Goal: Find specific page/section: Find specific page/section

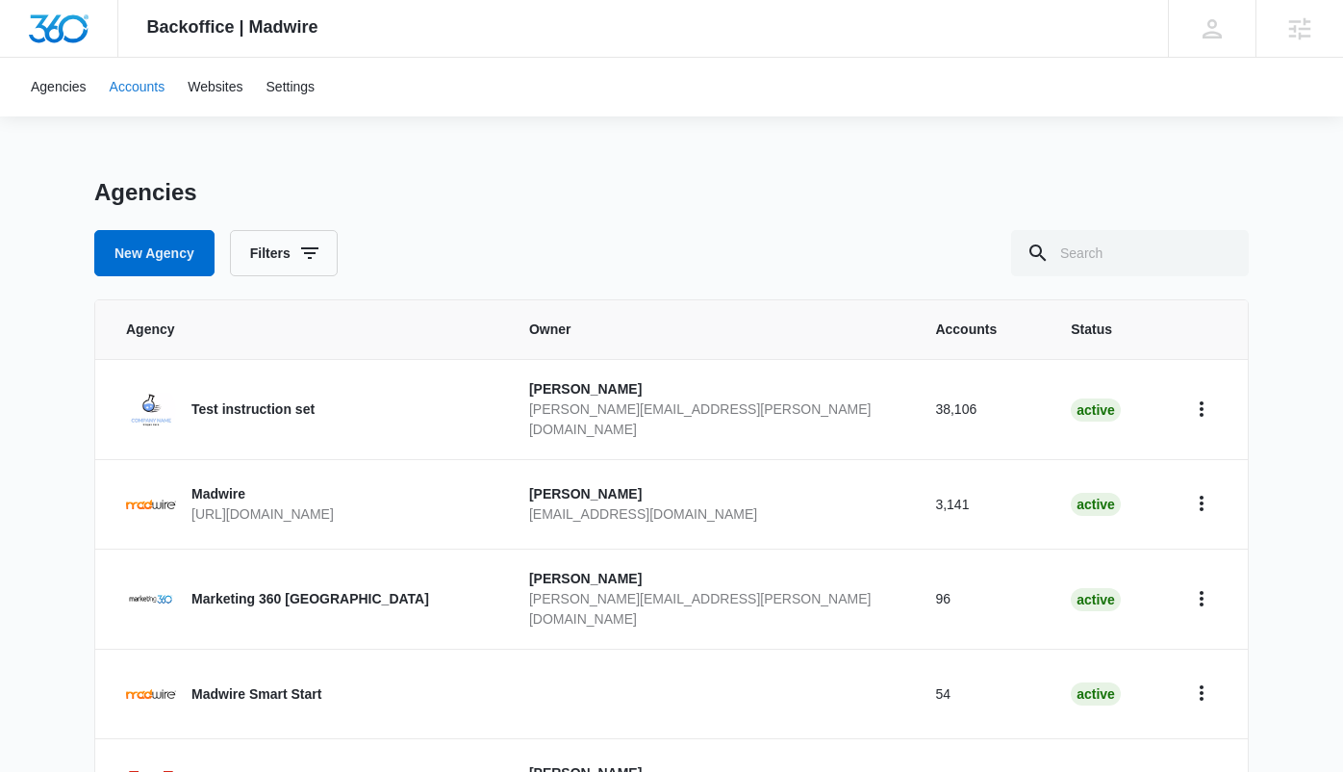
click at [134, 90] on link "Accounts" at bounding box center [137, 87] width 79 height 59
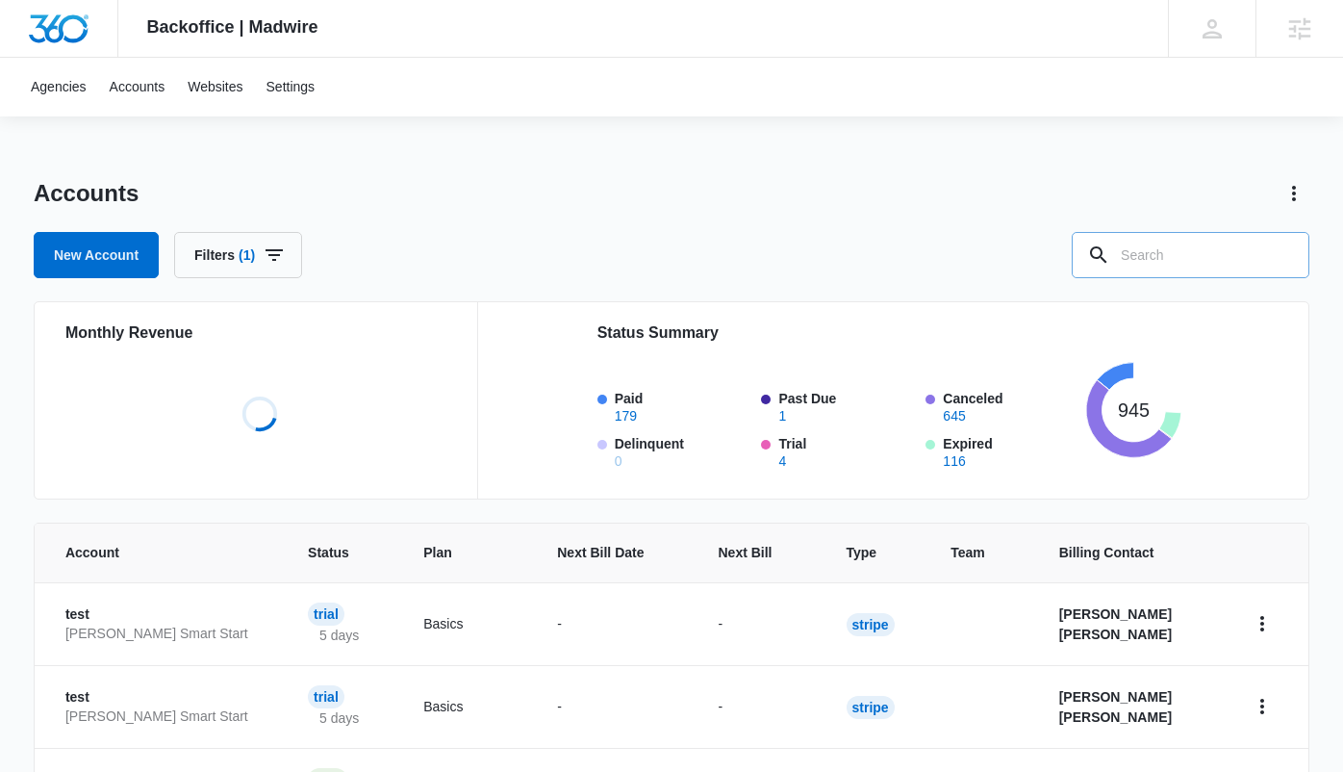
click at [1182, 269] on input "text" at bounding box center [1191, 255] width 238 height 46
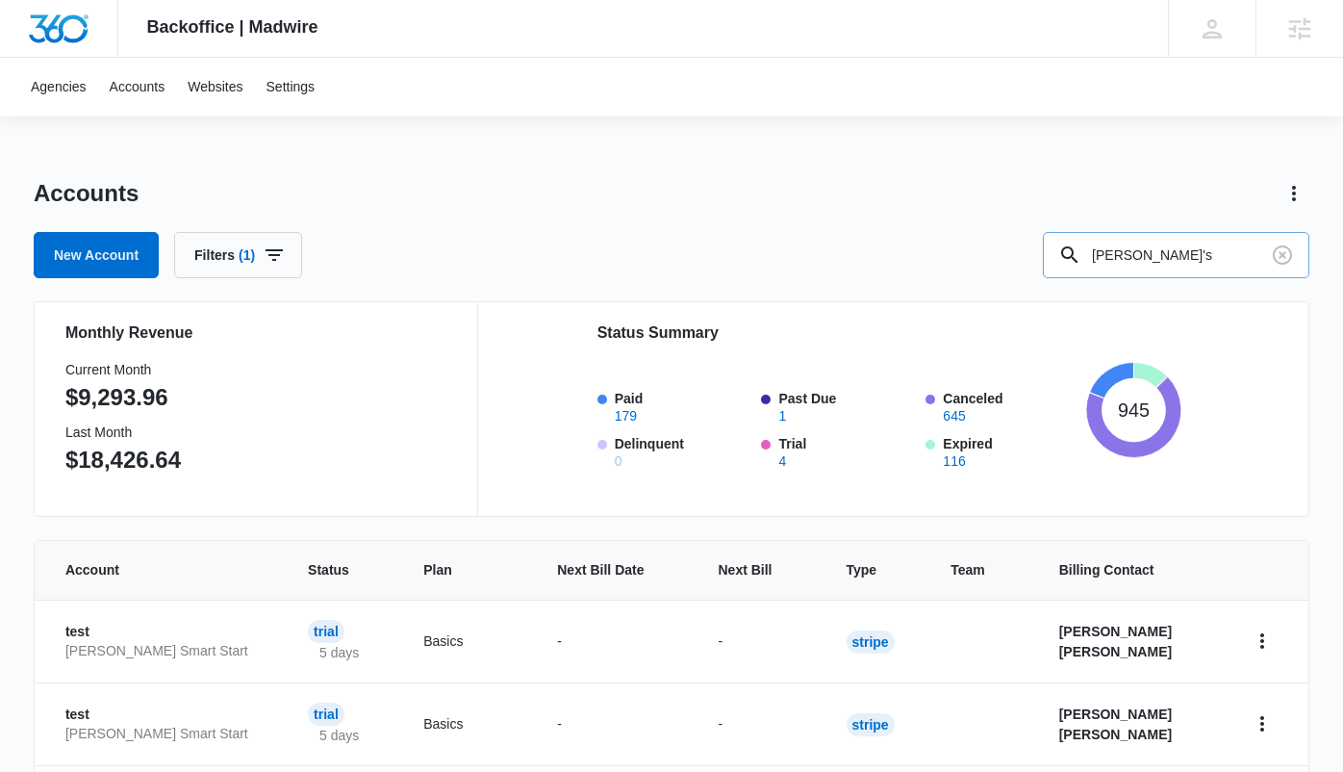
type input "[PERSON_NAME]'s"
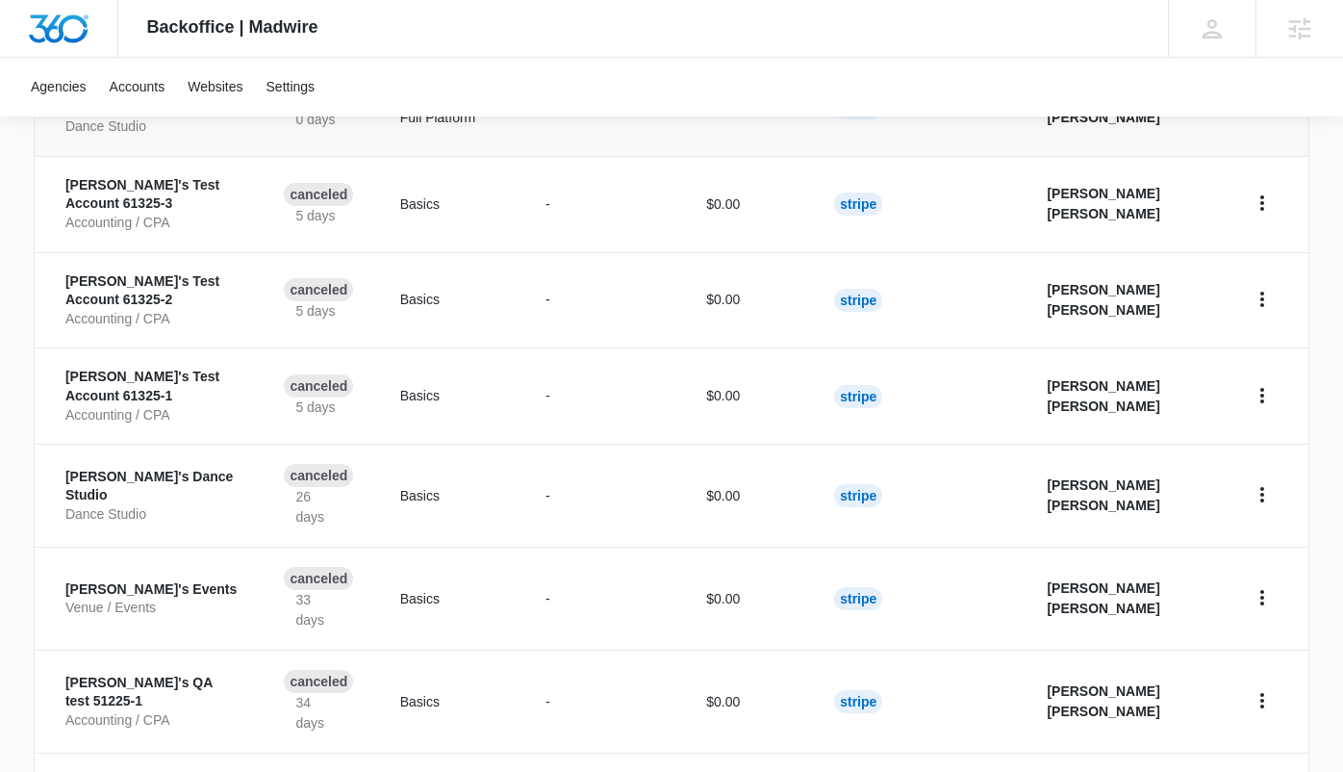
scroll to position [882, 0]
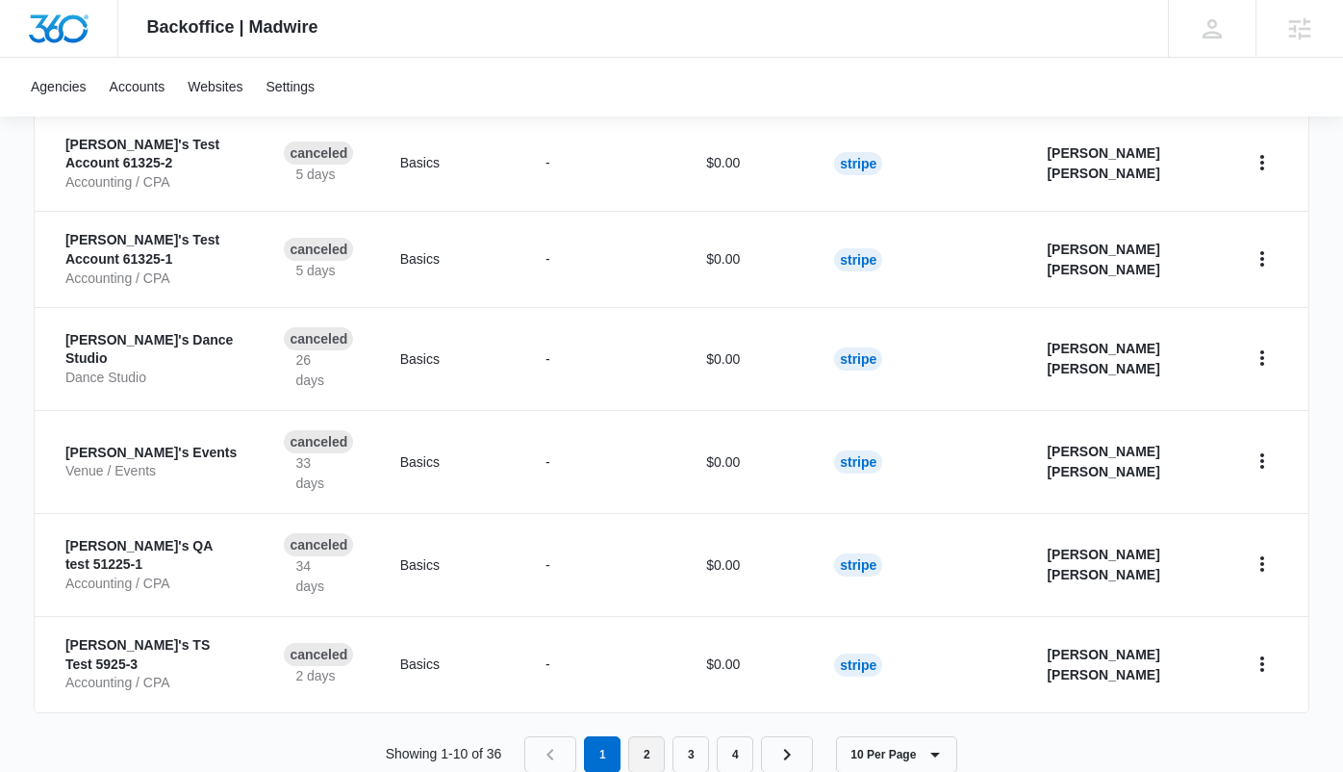
click at [653, 736] on link "2" at bounding box center [646, 754] width 37 height 37
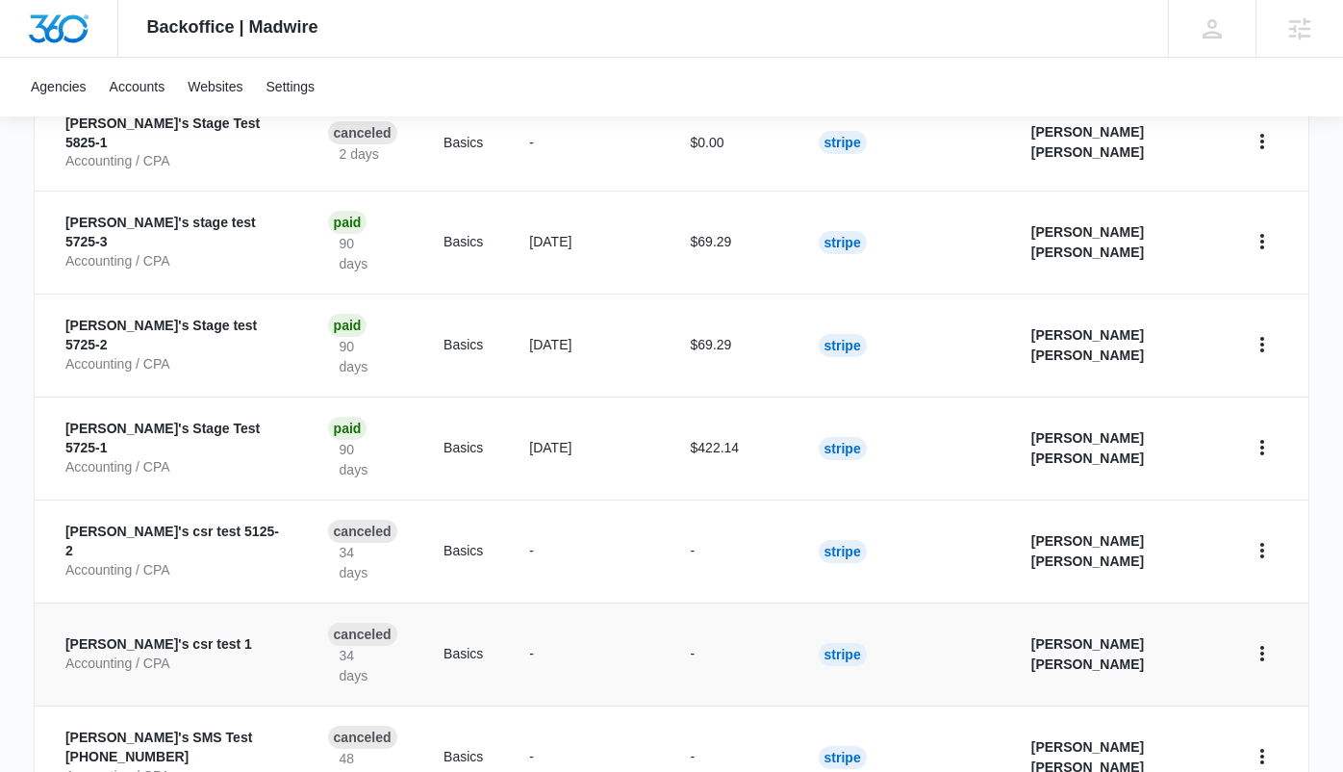
scroll to position [762, 0]
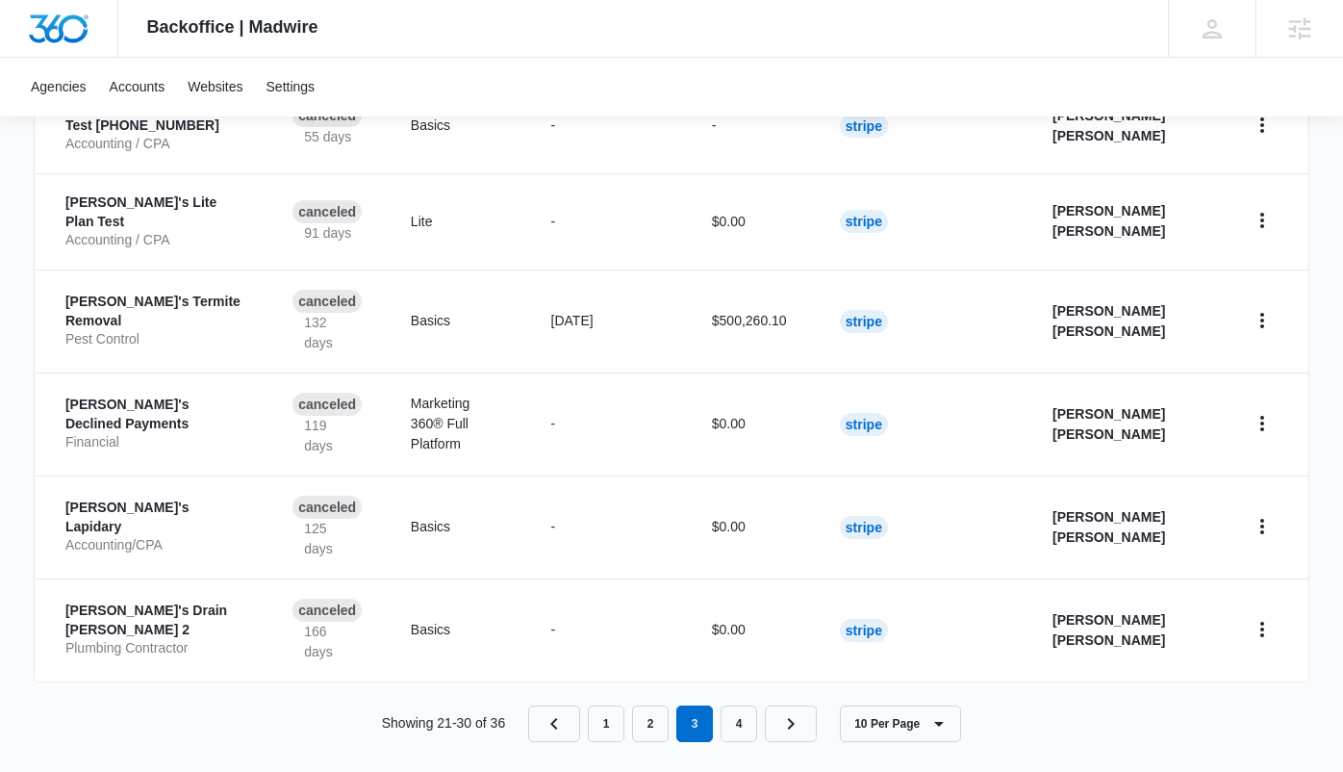
scroll to position [909, 0]
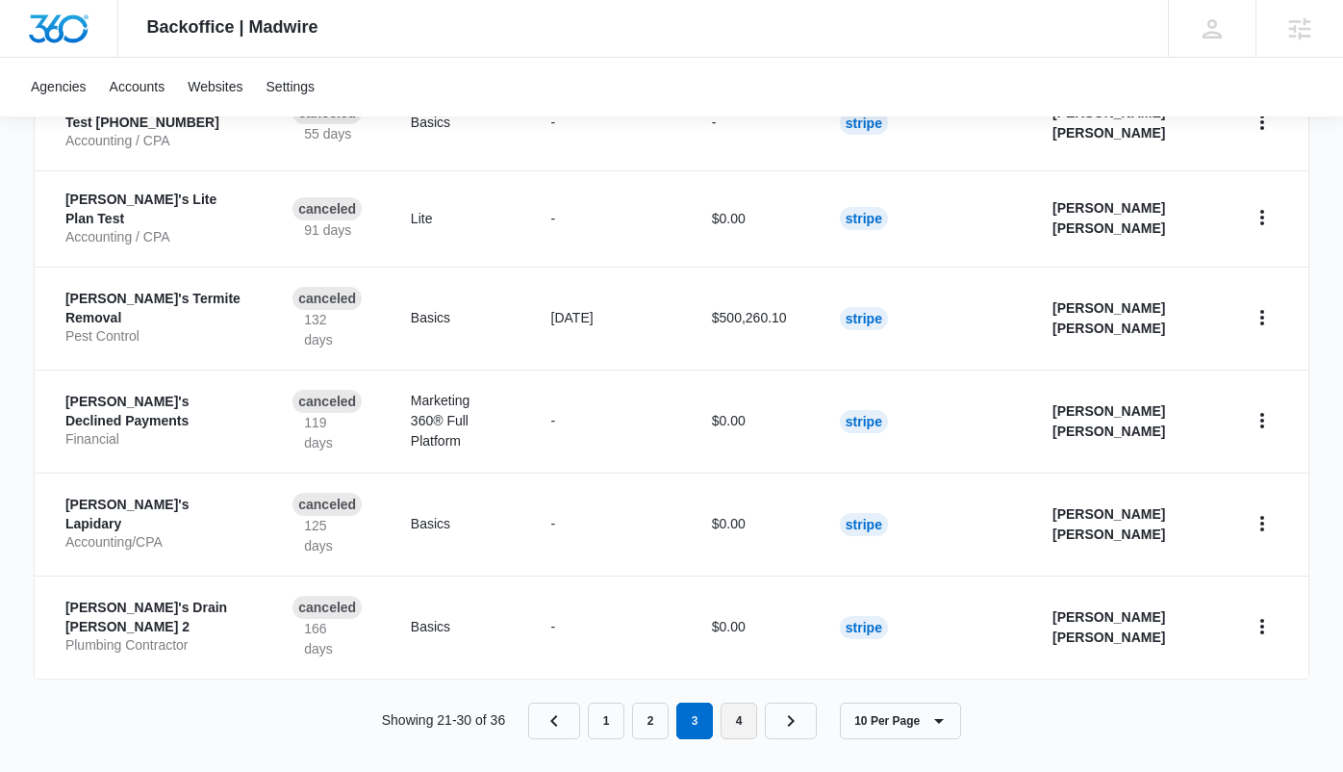
click at [743, 714] on link "4" at bounding box center [739, 720] width 37 height 37
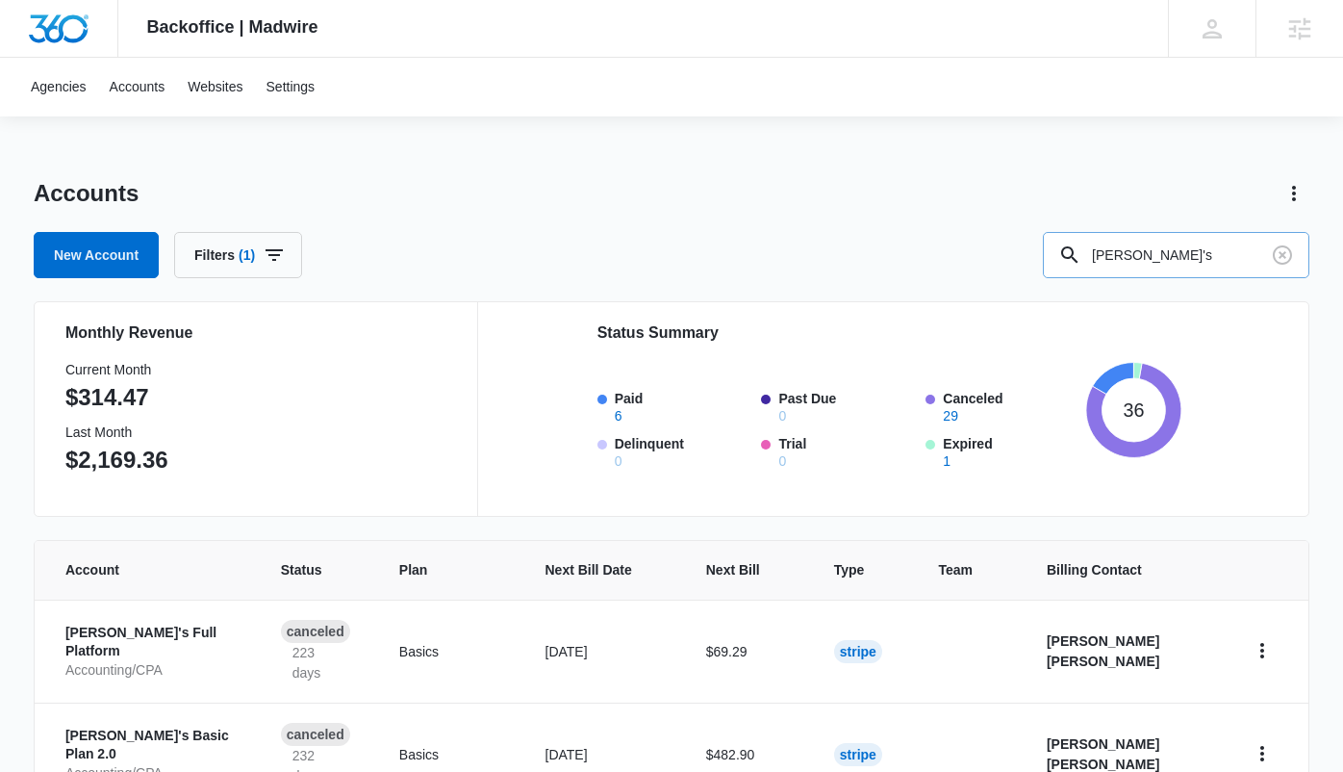
click at [1166, 259] on input "[PERSON_NAME]'s" at bounding box center [1176, 255] width 267 height 46
type input "it'll be fine"
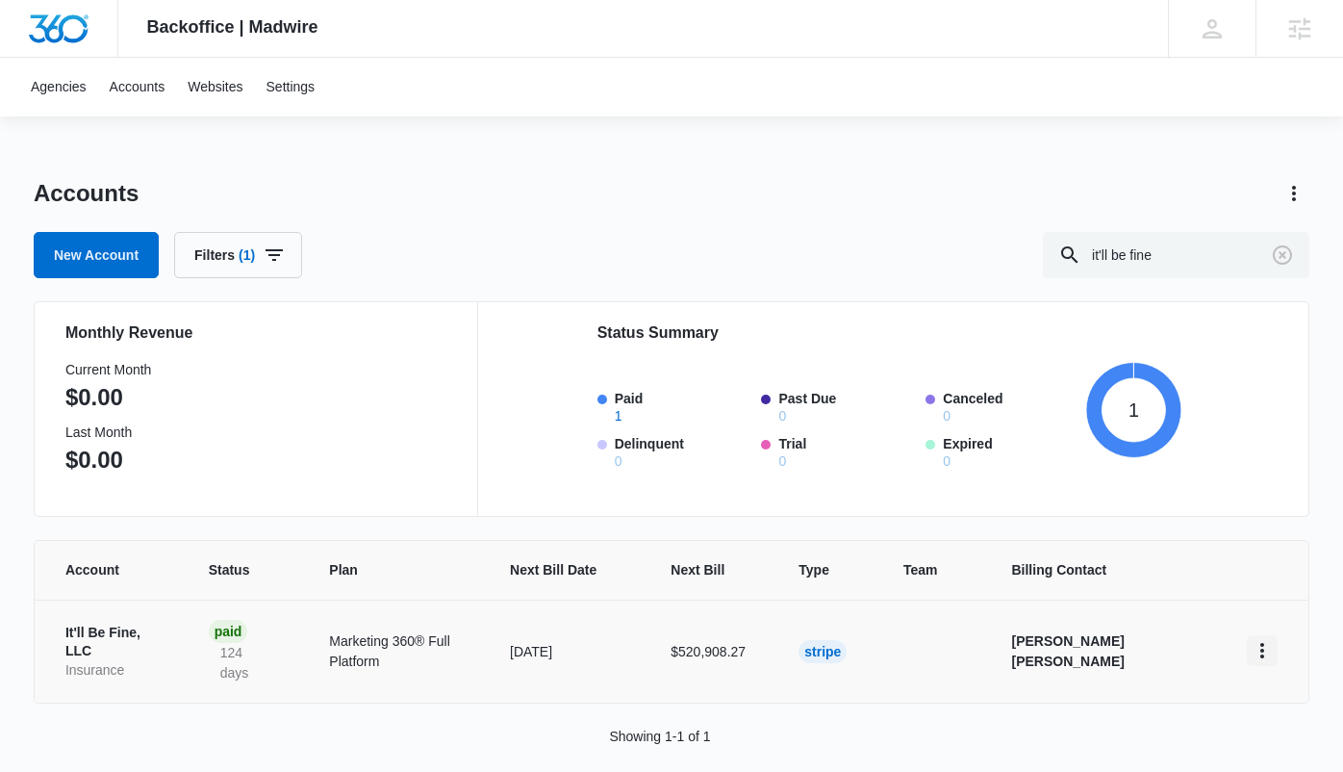
click at [1263, 642] on icon "home" at bounding box center [1262, 650] width 23 height 23
click at [151, 640] on p "It'll Be Fine, LLC" at bounding box center [113, 642] width 97 height 38
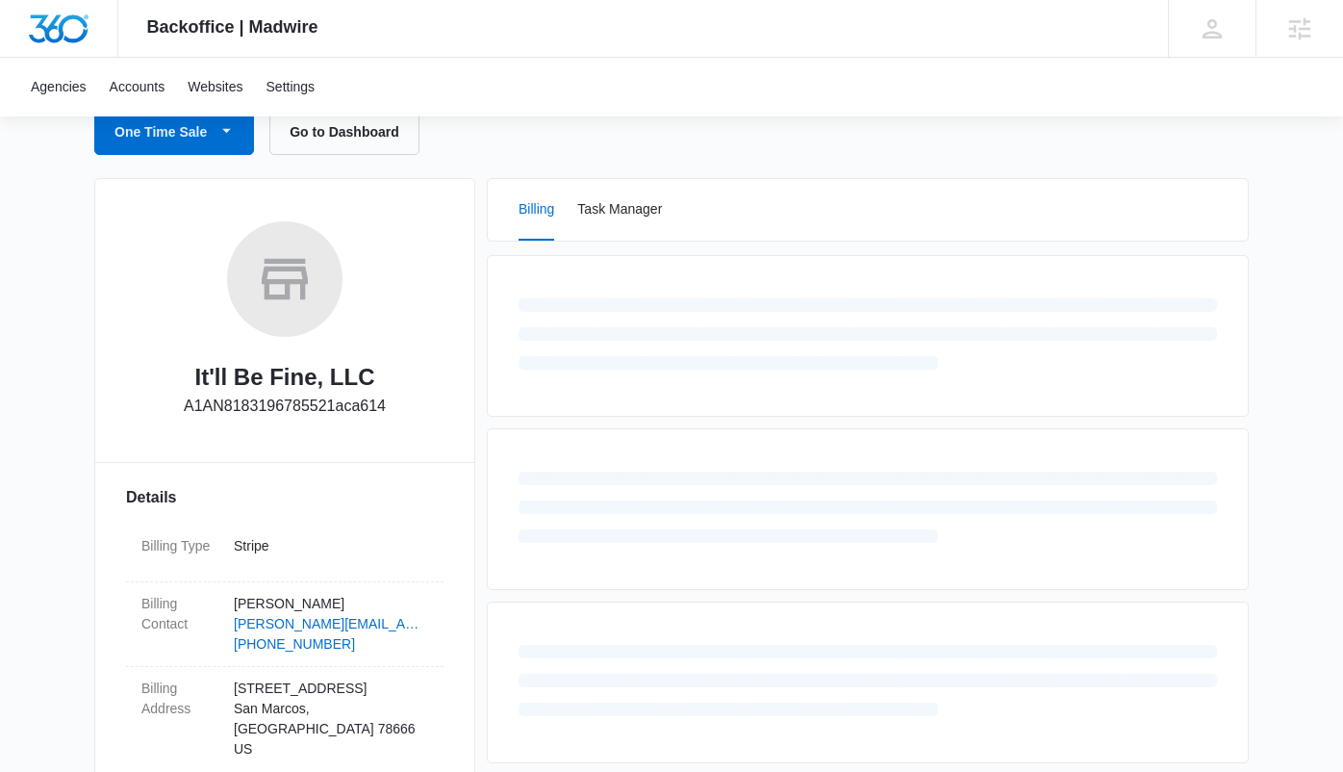
scroll to position [220, 0]
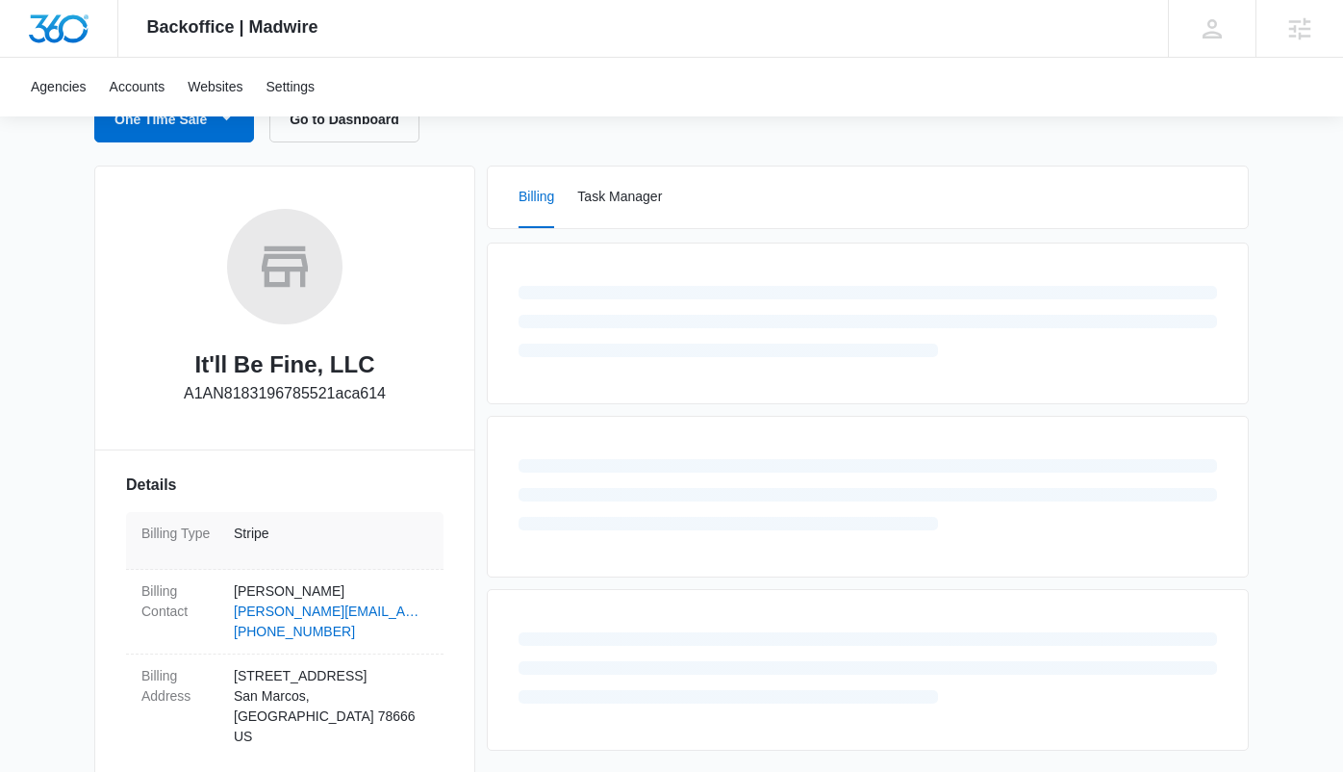
click at [255, 538] on p "Stripe" at bounding box center [331, 533] width 194 height 20
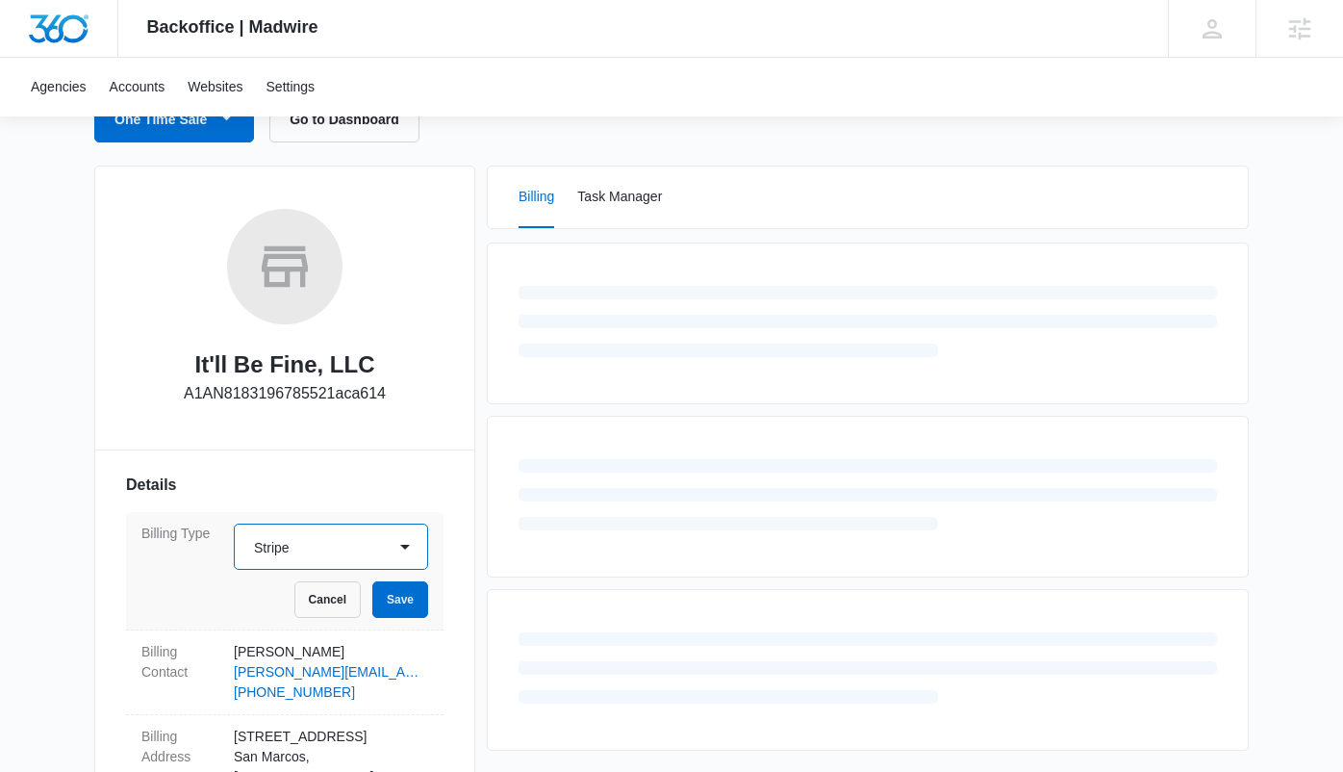
click at [383, 545] on select "Select Manual Stripe" at bounding box center [331, 546] width 194 height 46
select select "manual"
click at [234, 523] on select "Select Manual Stripe" at bounding box center [331, 546] width 194 height 46
click at [409, 598] on button "Save" at bounding box center [400, 599] width 56 height 37
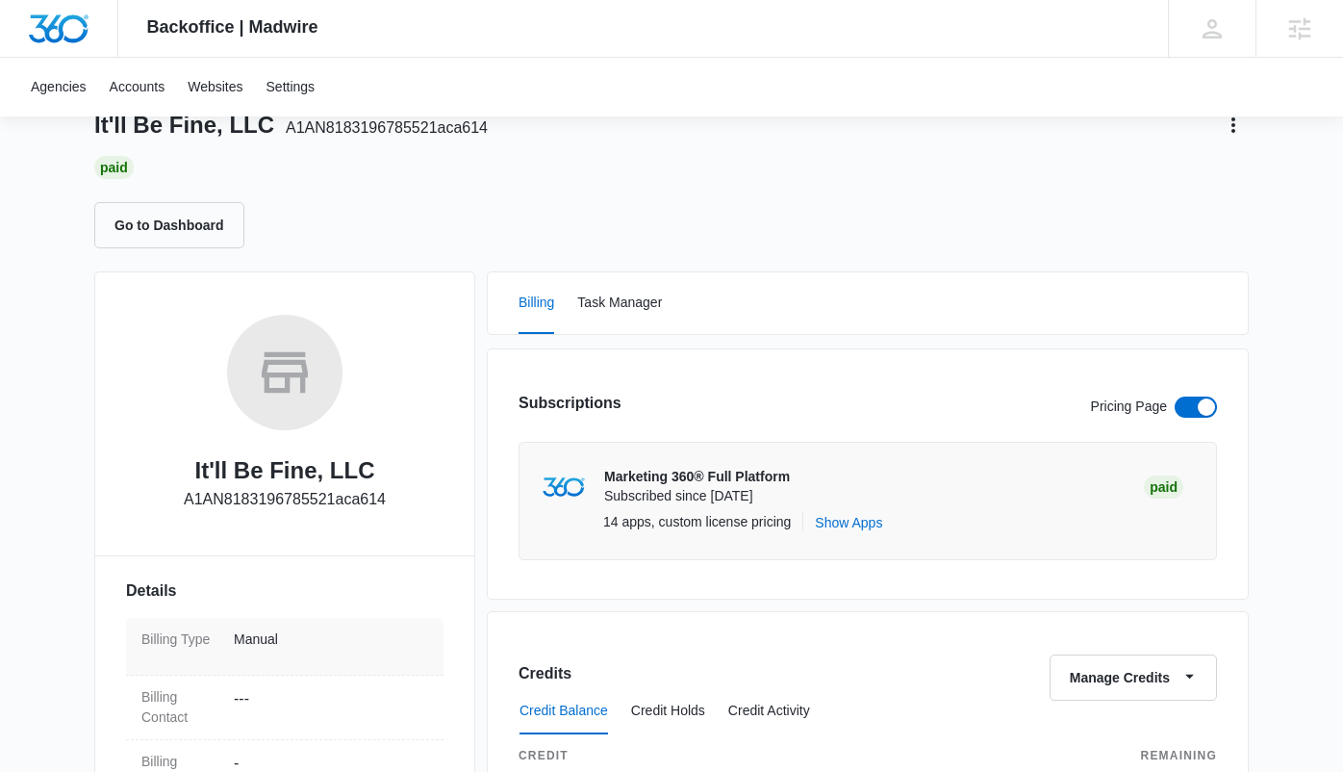
scroll to position [0, 0]
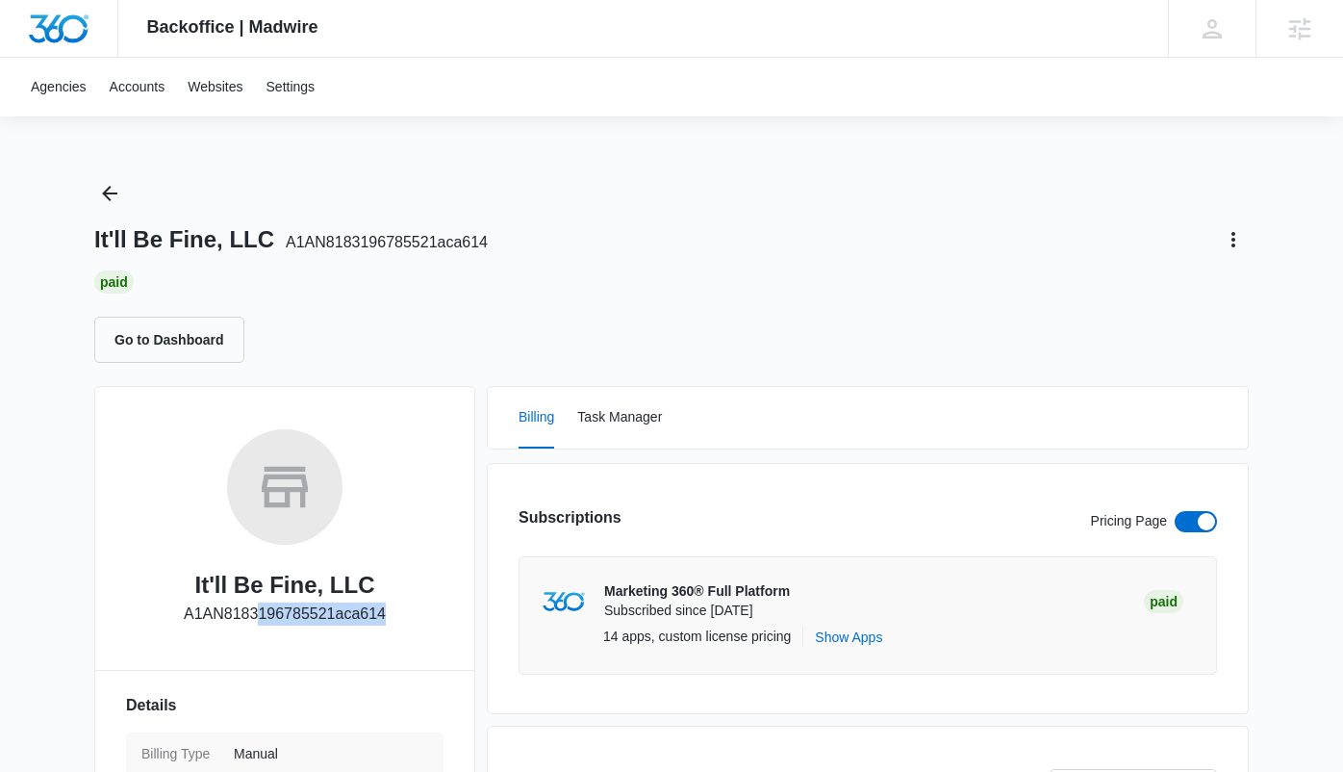
drag, startPoint x: 384, startPoint y: 613, endPoint x: 258, endPoint y: 619, distance: 126.2
click at [258, 619] on p "A1AN8183196785521aca614" at bounding box center [285, 613] width 202 height 23
click at [377, 606] on p "A1AN8183196785521aca614" at bounding box center [285, 613] width 202 height 23
drag, startPoint x: 384, startPoint y: 616, endPoint x: 184, endPoint y: 618, distance: 200.1
click at [184, 618] on p "A1AN8183196785521aca614" at bounding box center [285, 613] width 202 height 23
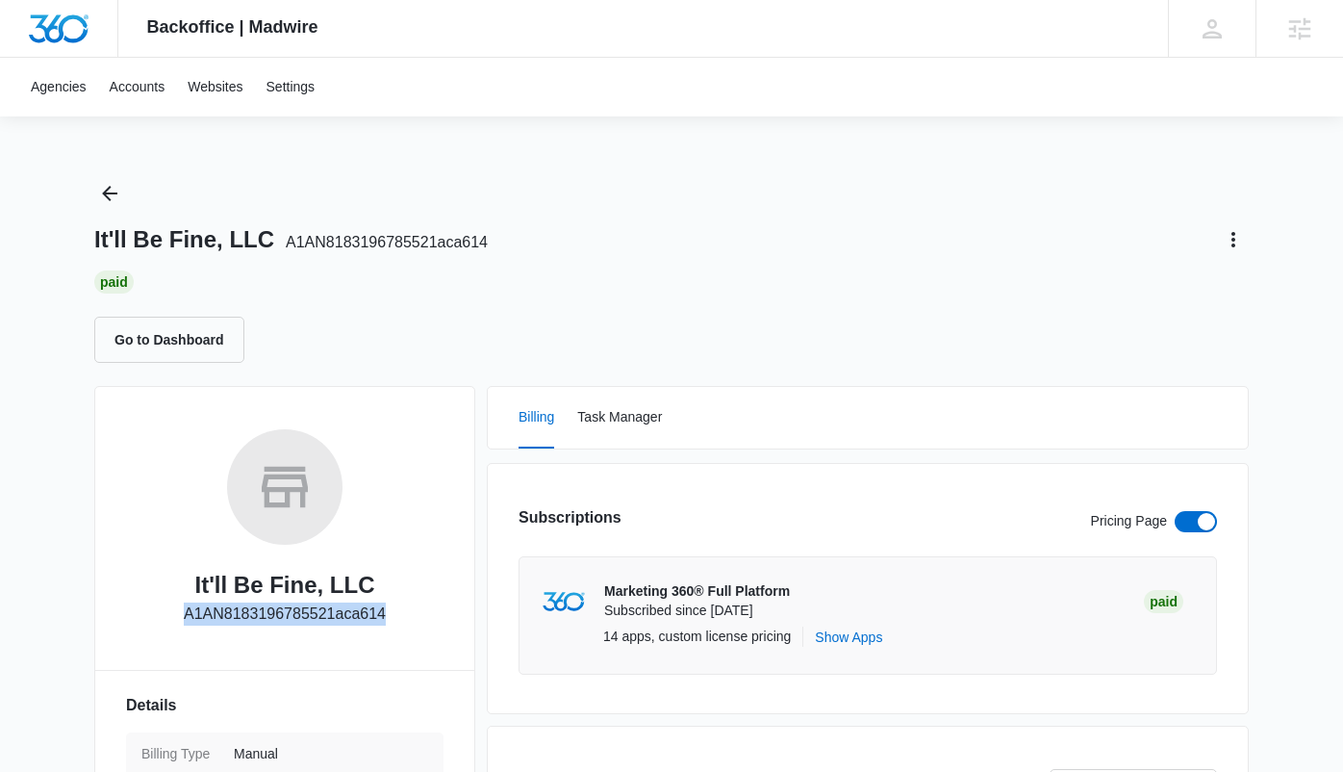
copy p "A1AN8183196785521aca614"
click at [108, 196] on icon "Back" at bounding box center [109, 193] width 15 height 15
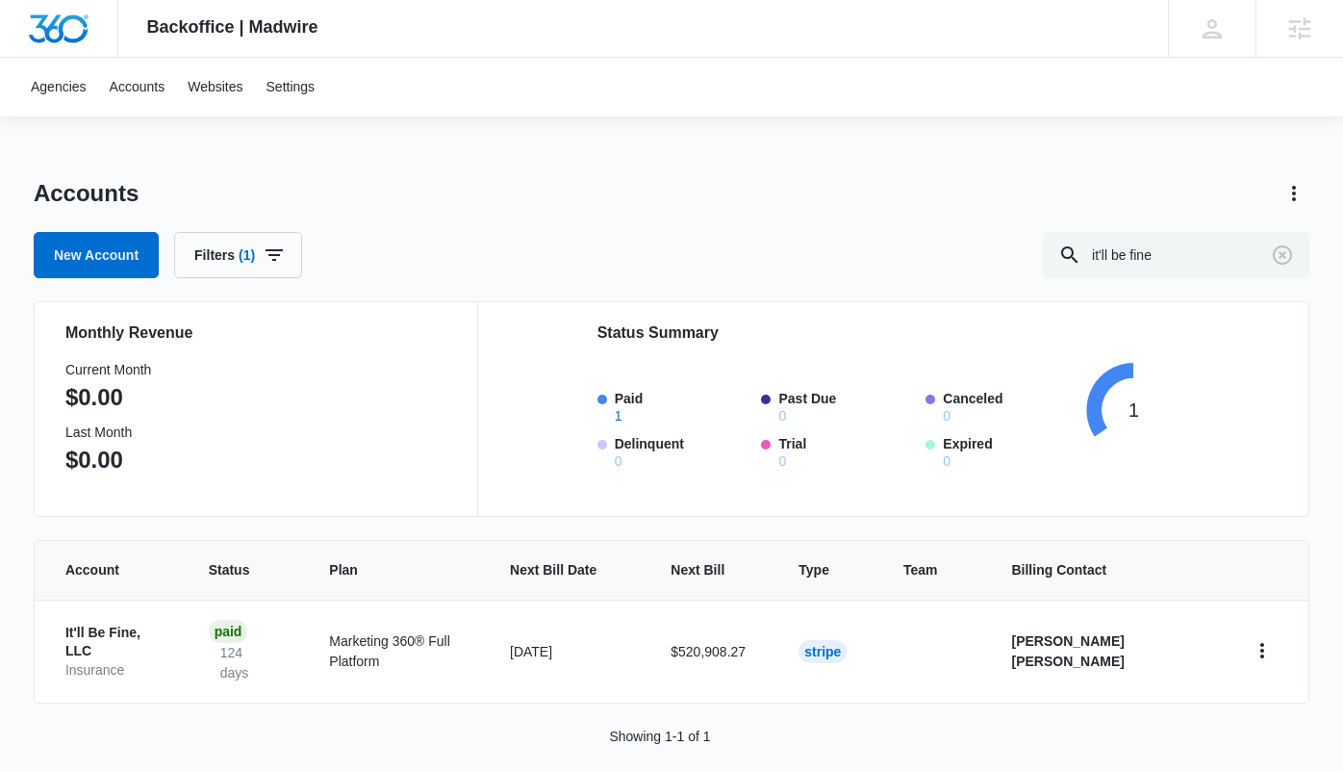
scroll to position [1, 0]
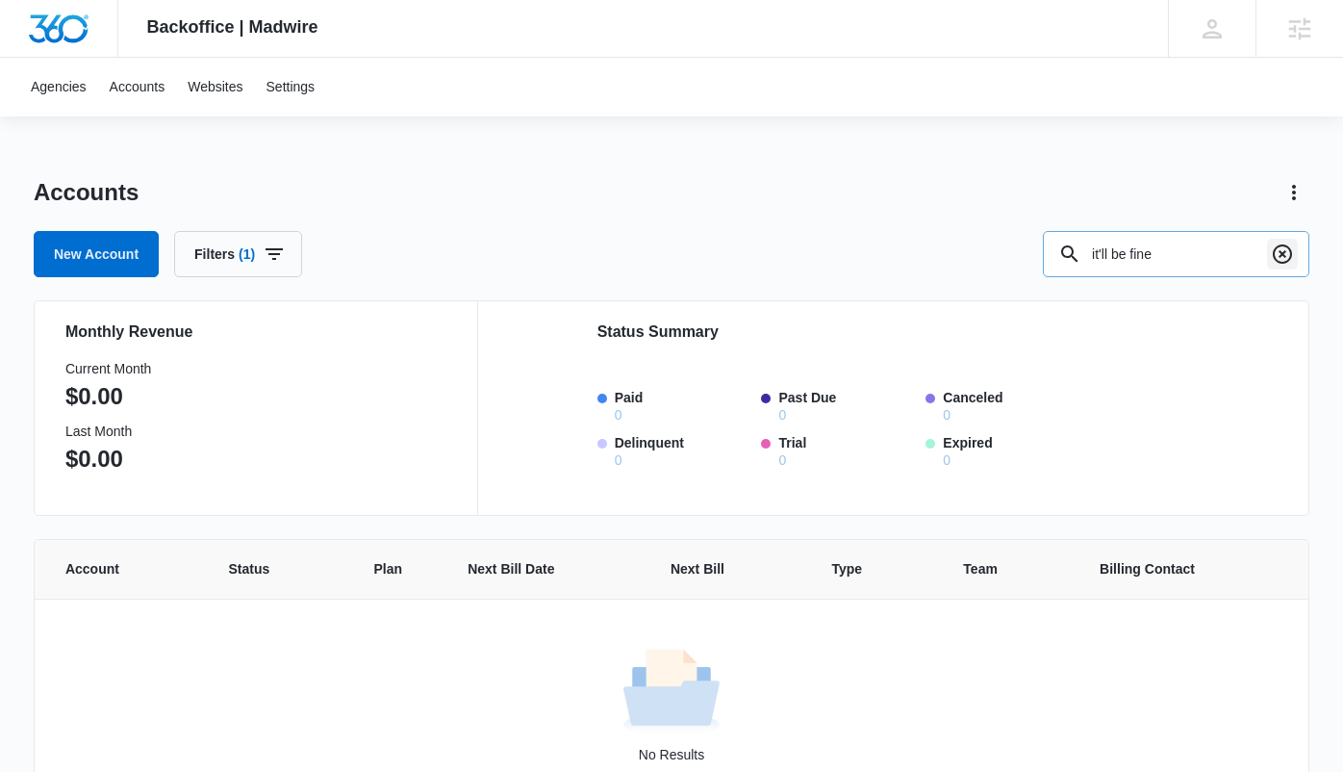
click at [1284, 259] on icon "Clear" at bounding box center [1282, 253] width 23 height 23
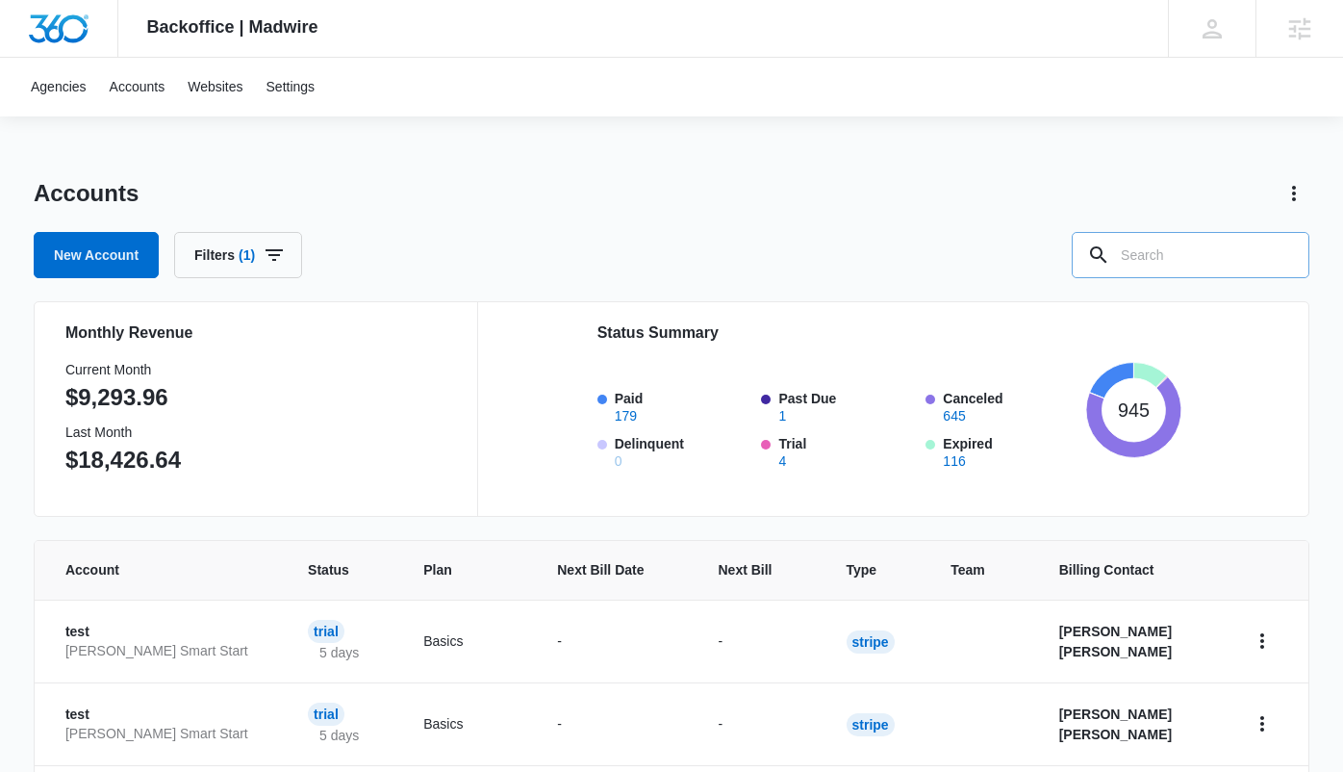
click at [1155, 255] on input "text" at bounding box center [1191, 255] width 238 height 46
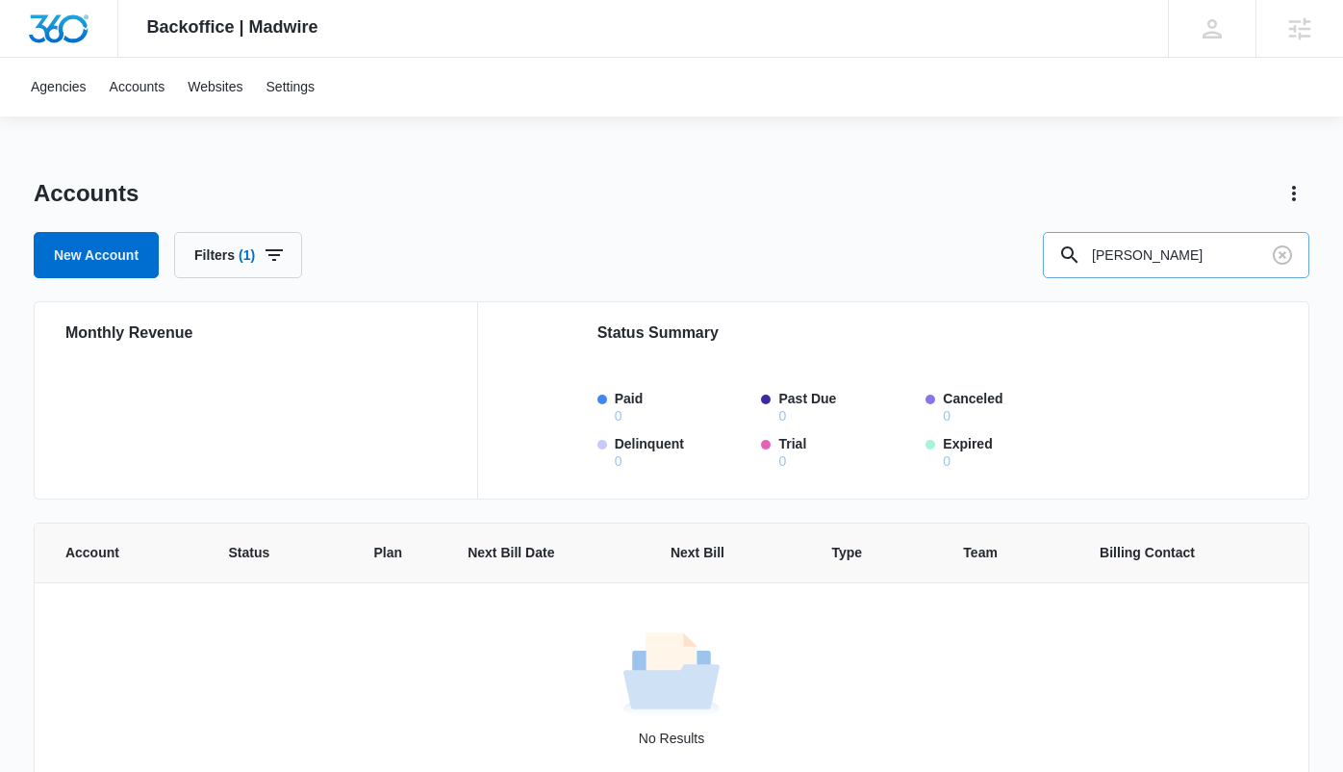
type input "[PERSON_NAME]"
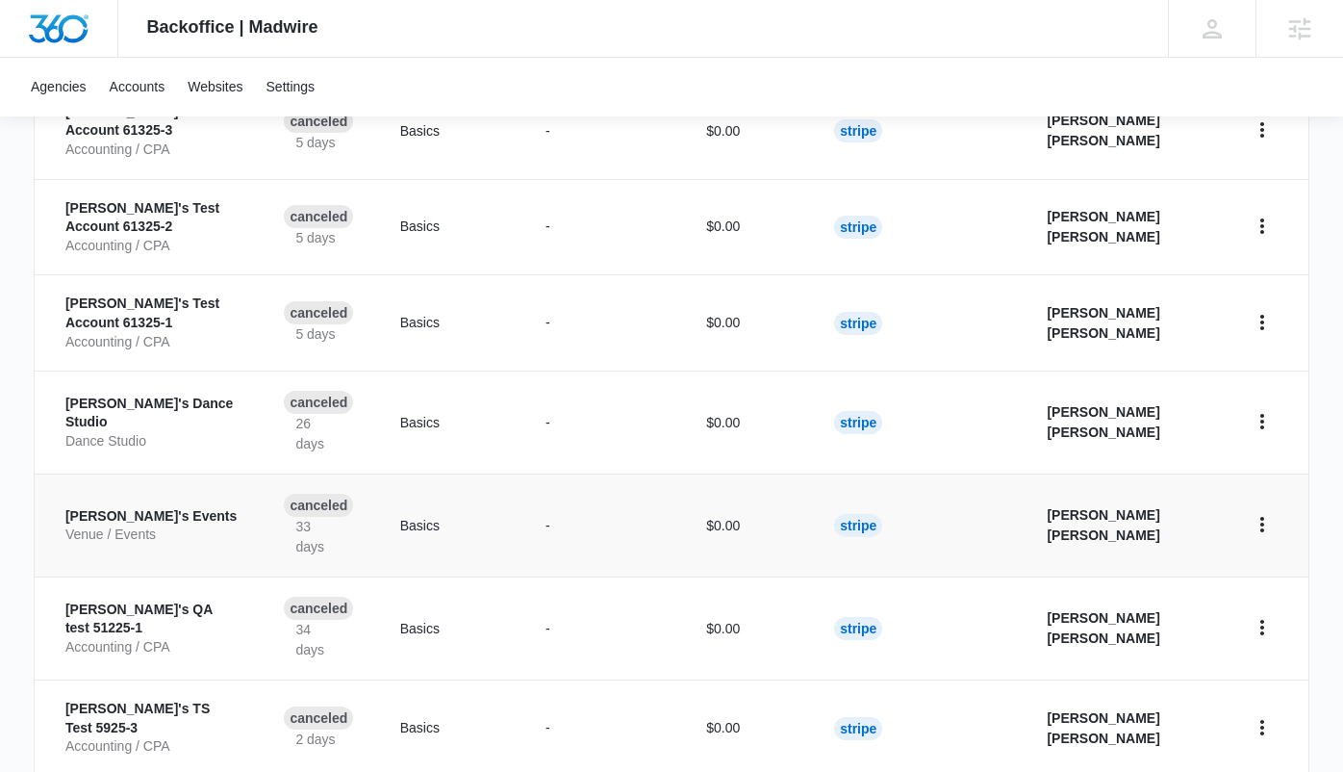
scroll to position [882, 0]
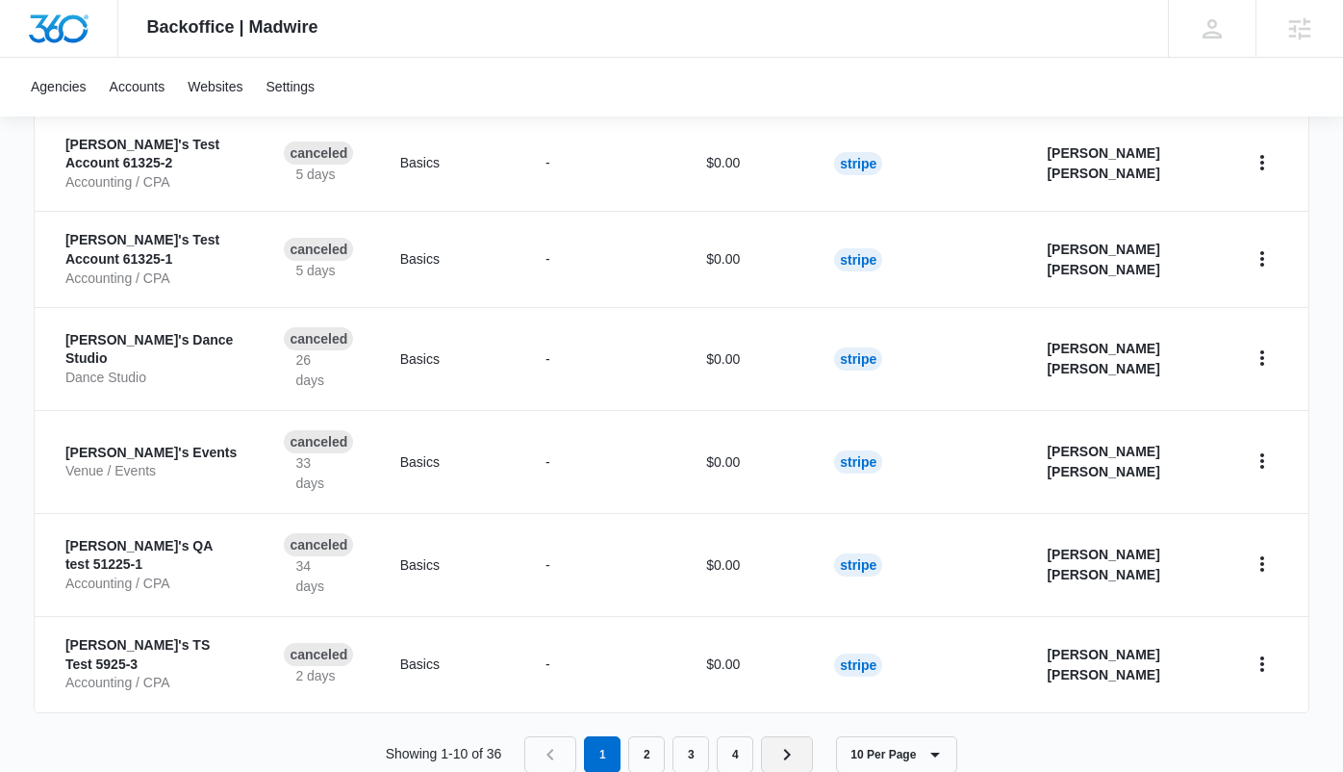
click at [785, 743] on icon "Next Page" at bounding box center [787, 754] width 23 height 23
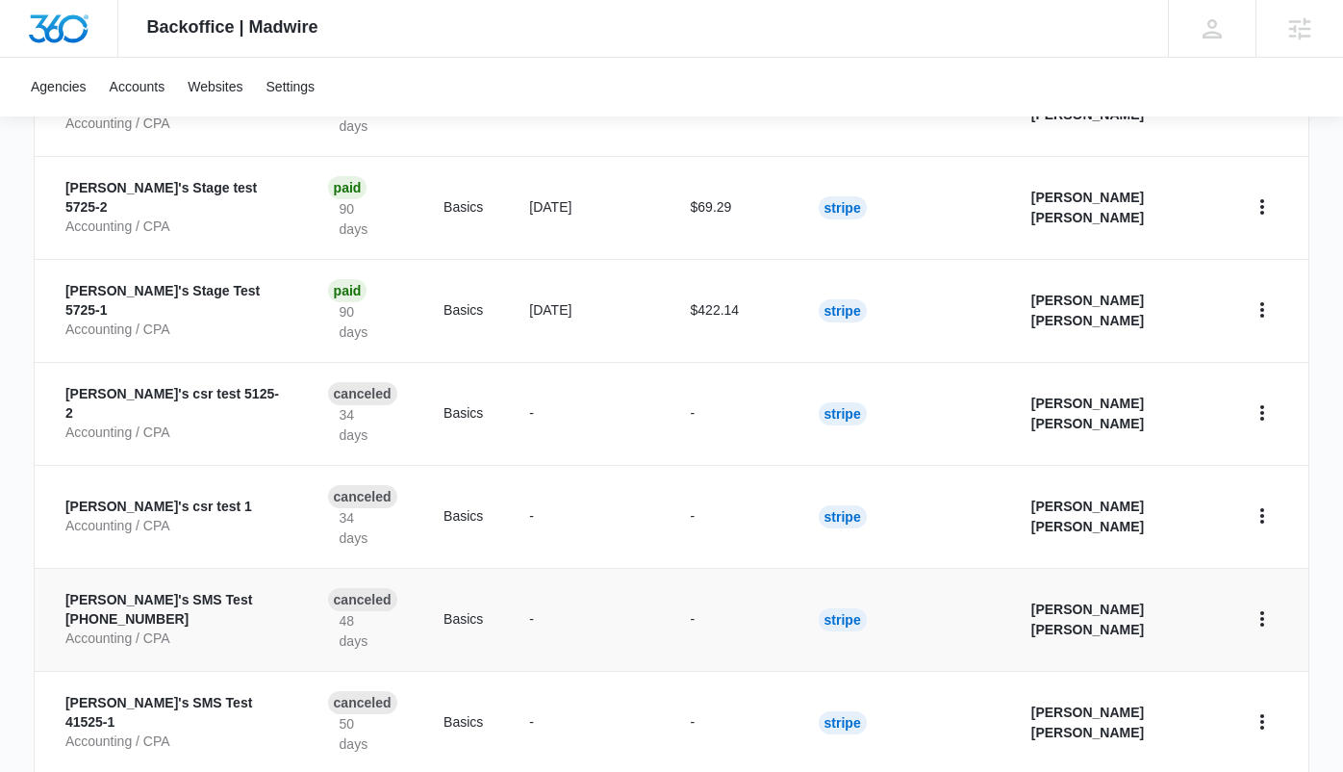
scroll to position [762, 0]
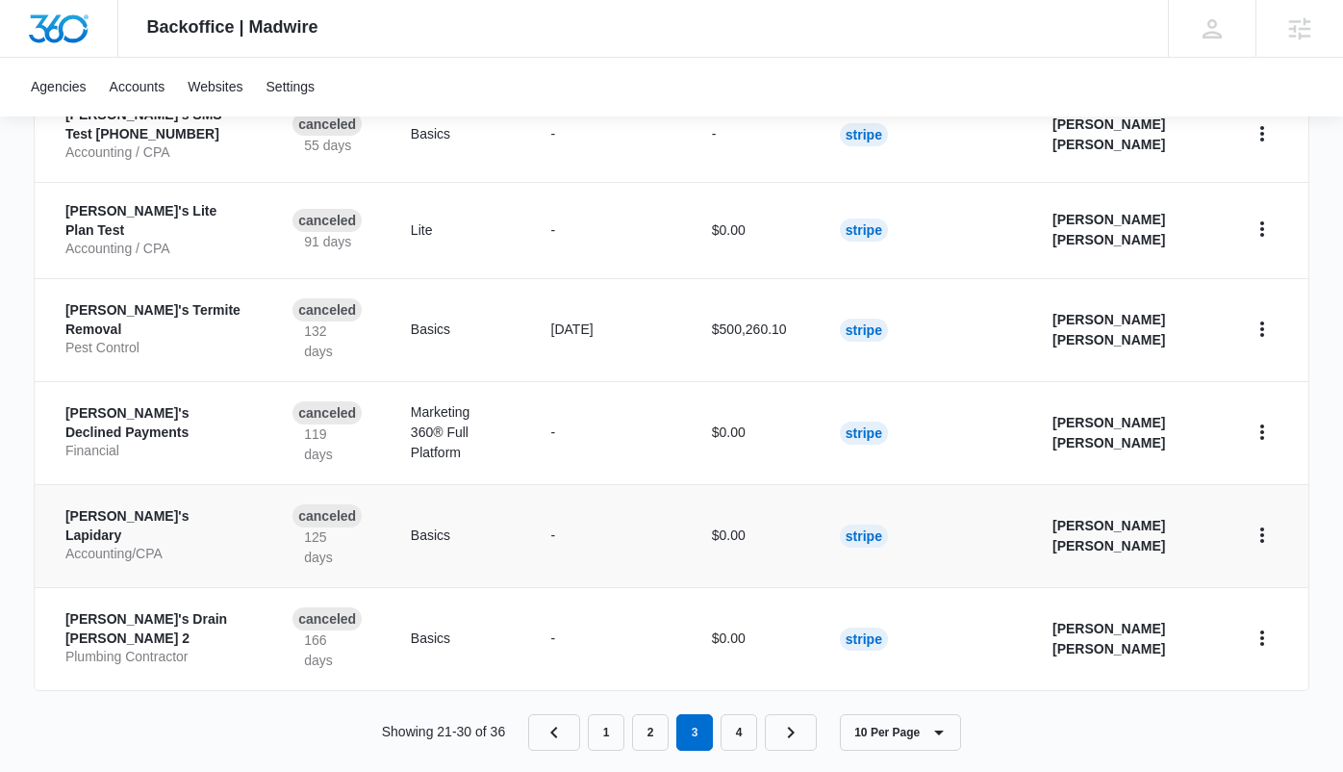
scroll to position [909, 0]
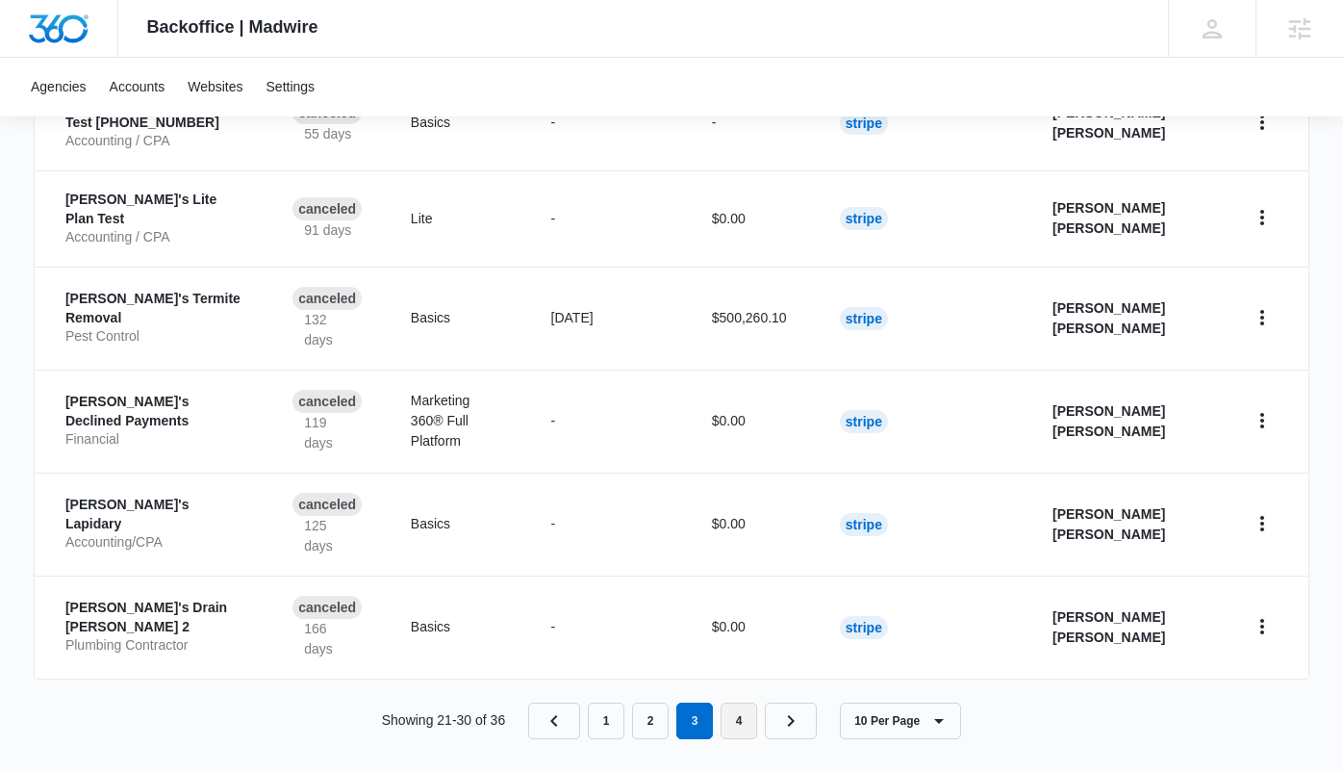
click at [741, 704] on link "4" at bounding box center [739, 720] width 37 height 37
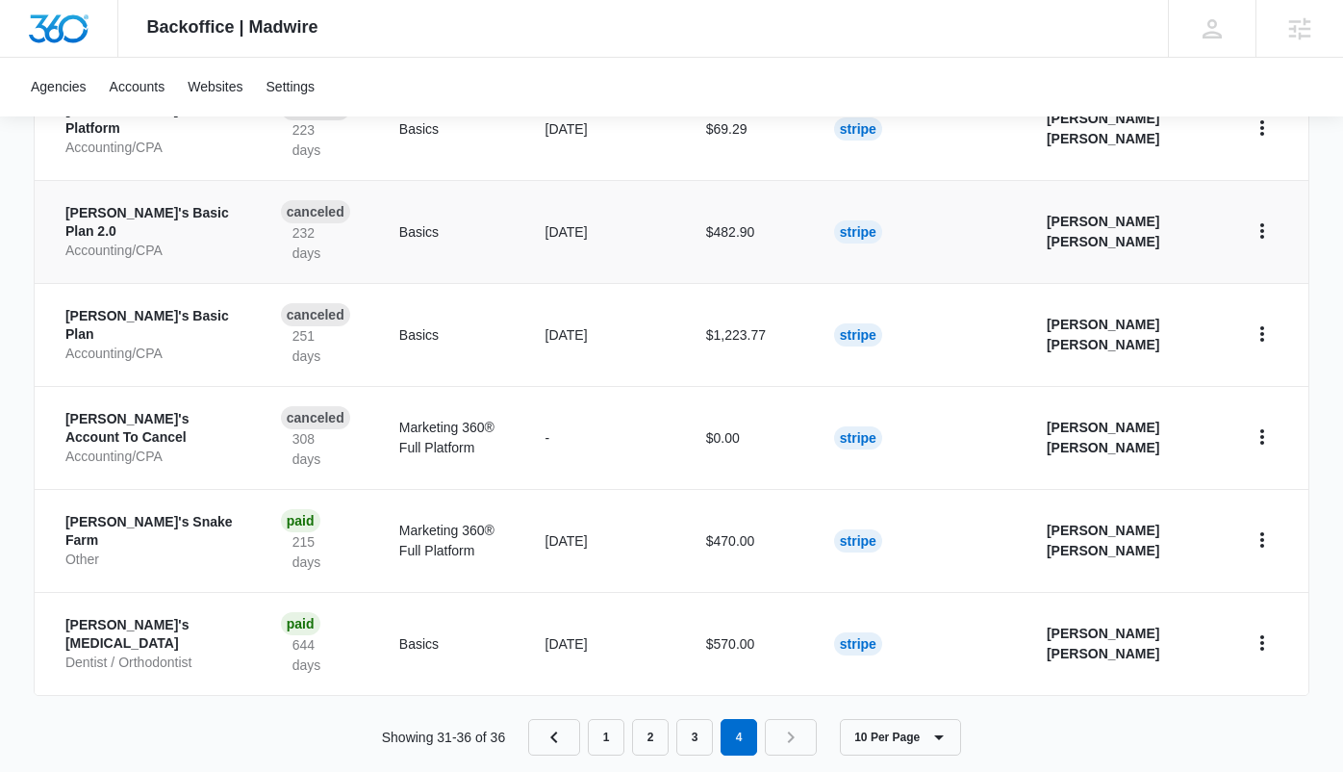
scroll to position [552, 0]
